Goal: Check status

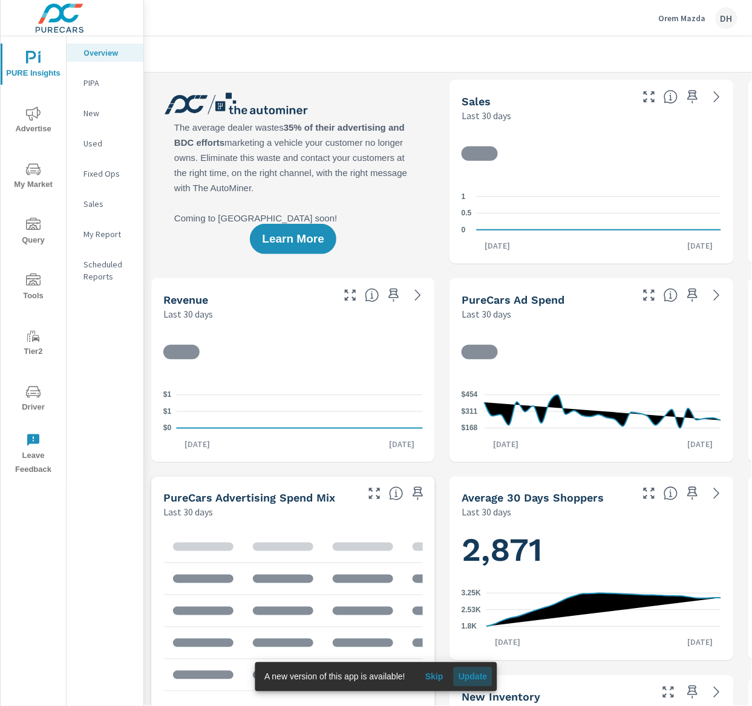
click at [487, 679] on span "Update" at bounding box center [473, 677] width 29 height 11
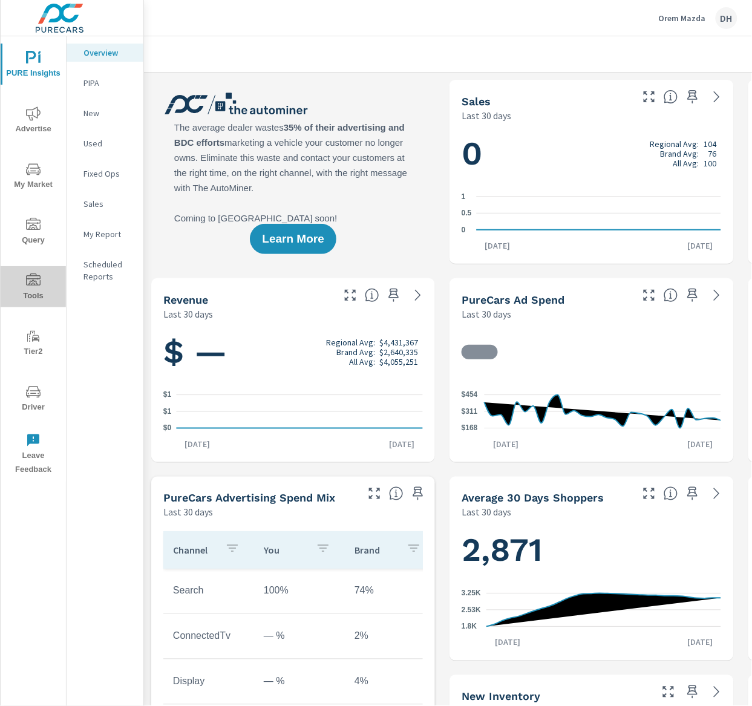
click at [35, 281] on icon "nav menu" at bounding box center [33, 279] width 15 height 12
